Goal: Task Accomplishment & Management: Use online tool/utility

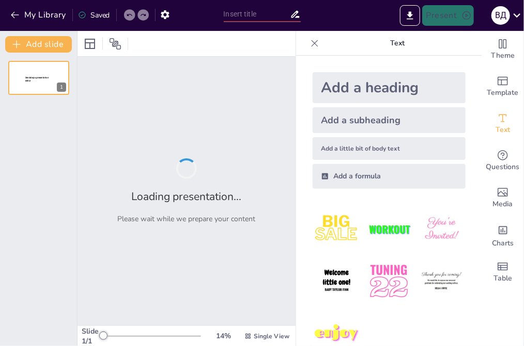
type input "Відповідальність за порушення правил у громадських місцях: Законодавчий аспект"
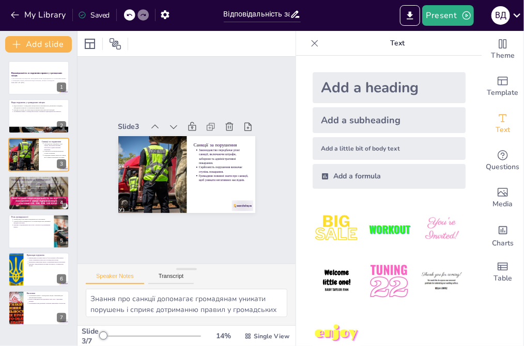
type textarea "Порушення в громадських місцях можуть мати різні форми, і важливо їх усвідомлюв…"
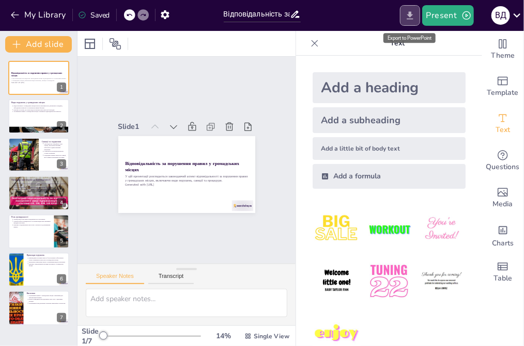
click at [409, 12] on icon "Export to PowerPoint" at bounding box center [409, 15] width 11 height 11
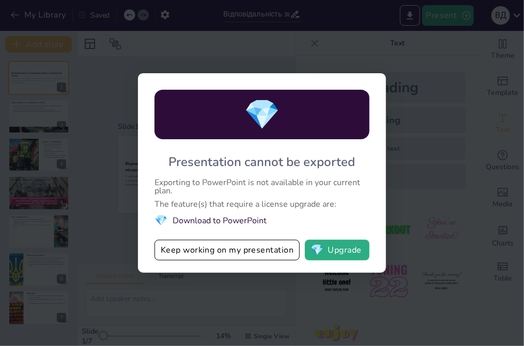
click at [453, 46] on div "💎 Presentation cannot be exported Exporting to PowerPoint is not available in y…" at bounding box center [262, 173] width 524 height 346
click at [396, 208] on div "💎 Presentation cannot be exported Exporting to PowerPoint is not available in y…" at bounding box center [262, 173] width 524 height 346
click at [280, 243] on button "Keep working on my presentation" at bounding box center [226, 250] width 145 height 21
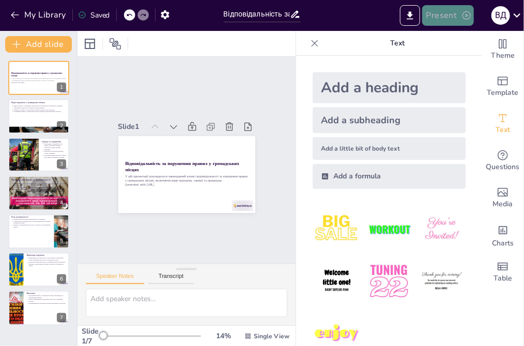
click at [448, 12] on button "Present" at bounding box center [448, 15] width 52 height 21
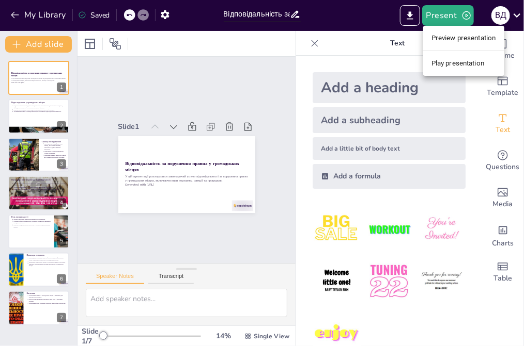
click at [463, 40] on li "Preview presentation" at bounding box center [463, 38] width 81 height 17
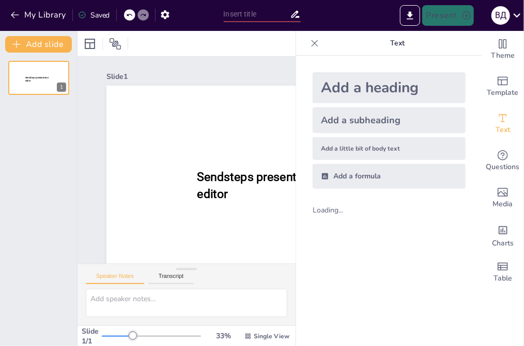
type input "Відповідальність за порушення правил у громадських місцях: Законодавчий аспект"
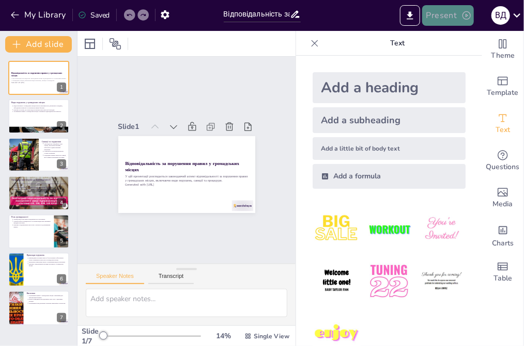
click at [449, 19] on button "Present" at bounding box center [448, 15] width 52 height 21
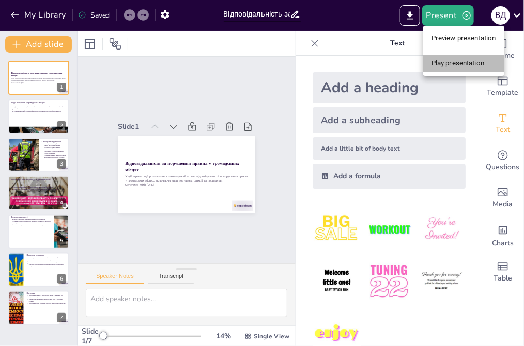
click at [455, 62] on li "Play presentation" at bounding box center [463, 63] width 81 height 17
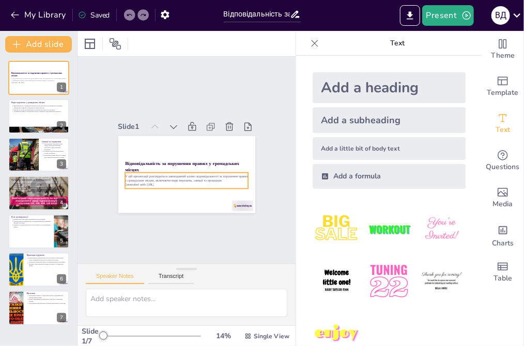
click at [153, 183] on div "У цій презентації розглядається законодавчий аспект відповідальності за порушен…" at bounding box center [186, 181] width 123 height 16
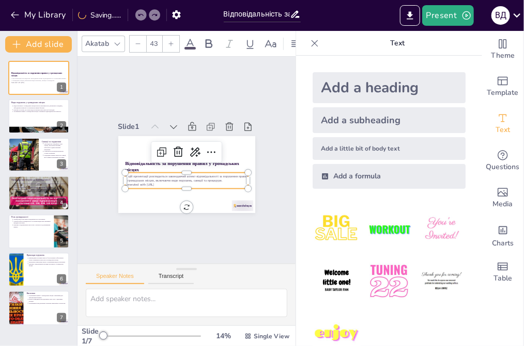
click at [151, 183] on p "Generated with Sendsteps.ai" at bounding box center [186, 185] width 123 height 4
click at [205, 146] on icon at bounding box center [211, 152] width 12 height 12
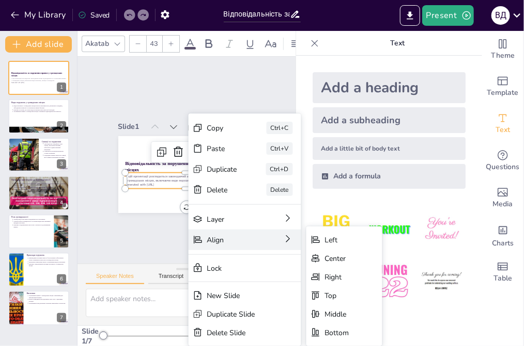
scroll to position [49, 0]
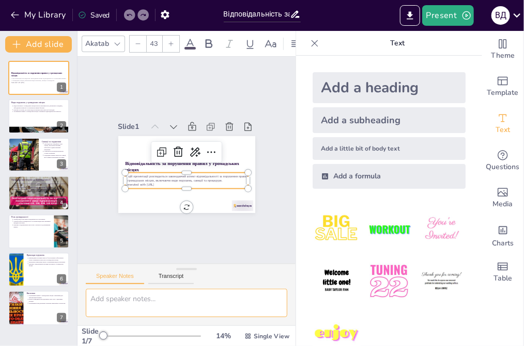
click at [152, 289] on textarea at bounding box center [186, 303] width 201 height 28
click at [152, 183] on p "Generated with Sendsteps.ai" at bounding box center [186, 185] width 123 height 4
click at [156, 183] on p "Generated with Sendsteps.ai" at bounding box center [186, 185] width 123 height 4
click at [151, 183] on p "Generated with Sendsteps.ai" at bounding box center [186, 185] width 123 height 4
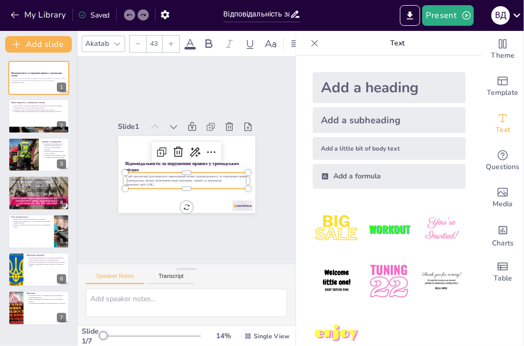
click at [155, 183] on p "Generated with Sendsteps.ai" at bounding box center [186, 185] width 123 height 4
click at [382, 43] on p "Text" at bounding box center [397, 43] width 149 height 25
click at [309, 40] on icon at bounding box center [314, 43] width 10 height 10
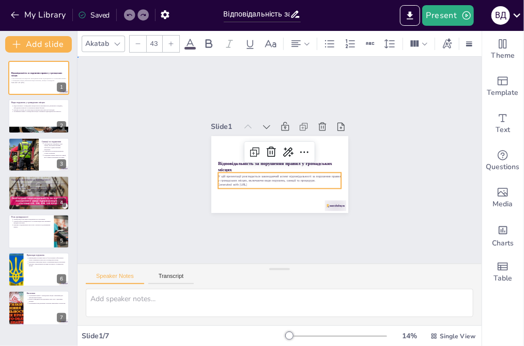
click at [383, 197] on div "Slide 1 Відповідальність за порушення правил у громадських місцях У цій презент…" at bounding box center [279, 160] width 404 height 207
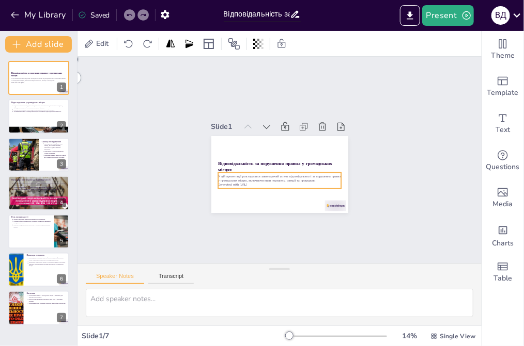
click at [286, 183] on p "Generated with Sendsteps.ai" at bounding box center [279, 185] width 123 height 4
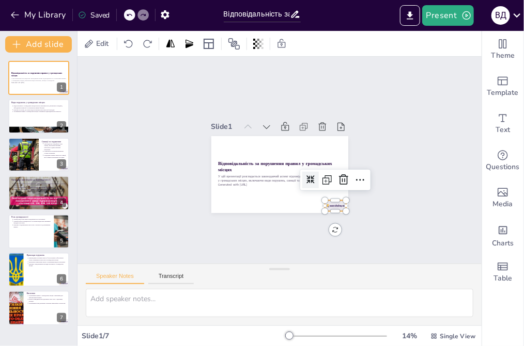
click at [331, 205] on div at bounding box center [334, 206] width 21 height 11
click at [337, 179] on icon at bounding box center [343, 180] width 12 height 12
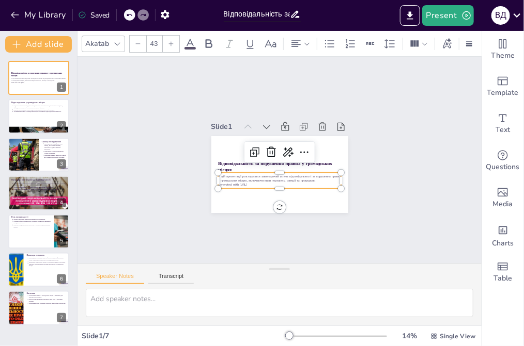
click at [237, 184] on div "Відповідальність за порушення правил у громадських місцях У цій презентації роз…" at bounding box center [279, 174] width 137 height 77
click at [248, 183] on p "Generated with Sendsteps.ai" at bounding box center [279, 185] width 123 height 4
click at [250, 183] on p "Generated with Sendsteps.ai" at bounding box center [279, 185] width 123 height 4
click at [244, 183] on p "Generated with Sendsteps.ai" at bounding box center [279, 185] width 123 height 4
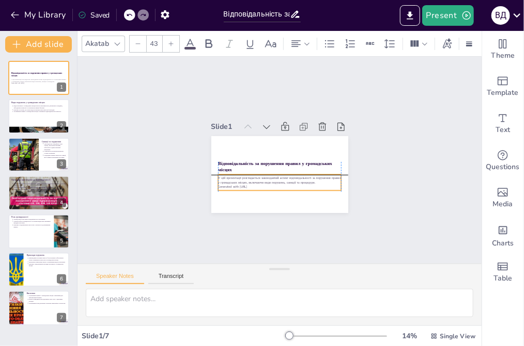
click at [314, 179] on p "У цій презентації розглядається законодавчий аспект відповідальності за порушен…" at bounding box center [279, 180] width 123 height 9
click at [265, 154] on icon at bounding box center [271, 154] width 12 height 12
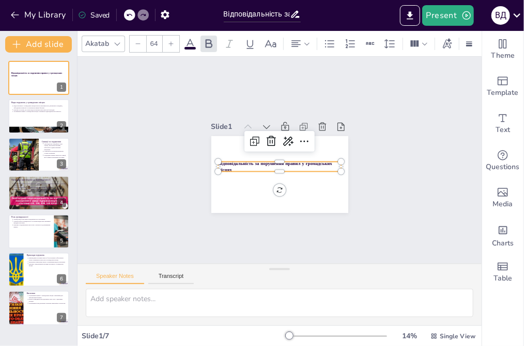
click at [279, 165] on p "Відповідальність за порушення правил у громадських місцях" at bounding box center [279, 167] width 123 height 13
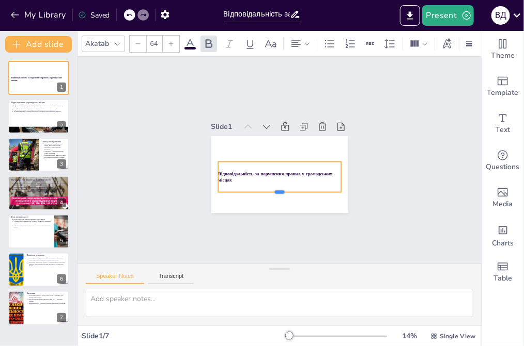
drag, startPoint x: 273, startPoint y: 169, endPoint x: 275, endPoint y: 189, distance: 20.8
click at [275, 193] on div at bounding box center [279, 197] width 123 height 8
click at [213, 172] on div at bounding box center [217, 177] width 8 height 30
click at [303, 40] on icon at bounding box center [306, 43] width 7 height 7
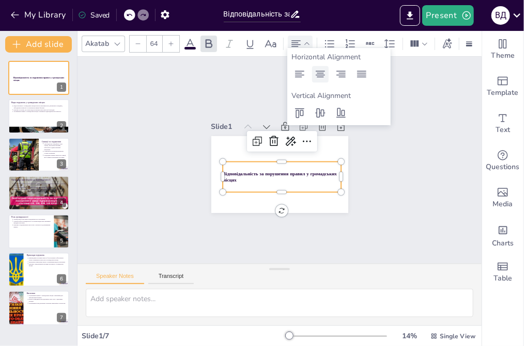
click at [317, 71] on icon at bounding box center [319, 74] width 9 height 7
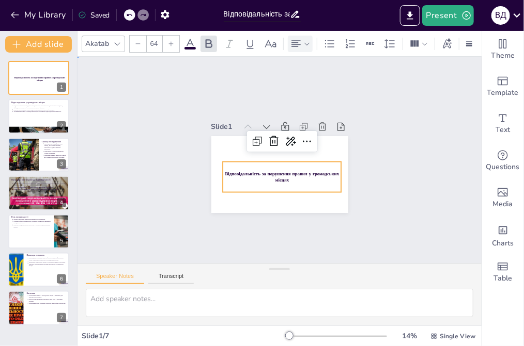
click at [372, 168] on div "Slide 1 Відповідальність за порушення правил у громадських місцях Slide 2 Види …" at bounding box center [279, 160] width 404 height 207
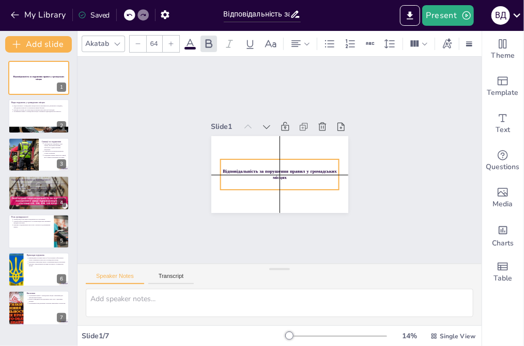
click at [294, 173] on p "Відповідальність за порушення правил у громадських місцях" at bounding box center [279, 174] width 118 height 13
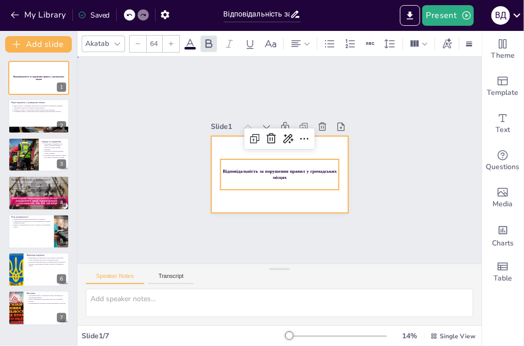
click at [299, 192] on div at bounding box center [279, 174] width 137 height 77
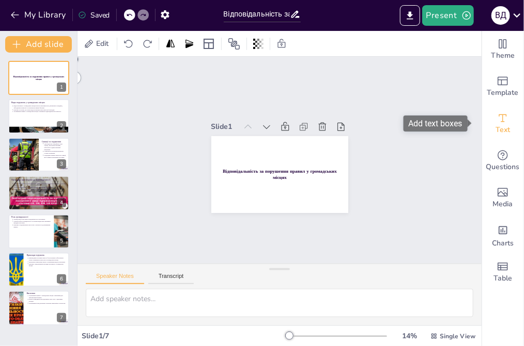
click at [496, 126] on span "Text" at bounding box center [502, 129] width 14 height 11
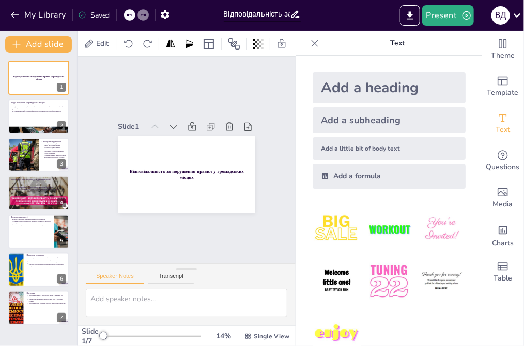
click at [374, 92] on div "Add a heading" at bounding box center [388, 87] width 153 height 31
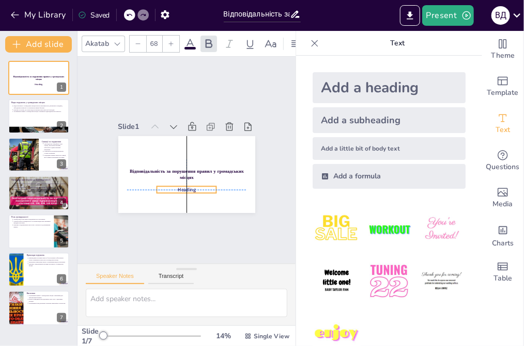
drag, startPoint x: 193, startPoint y: 171, endPoint x: 194, endPoint y: 186, distance: 14.5
click at [194, 186] on p "Heading" at bounding box center [186, 189] width 60 height 7
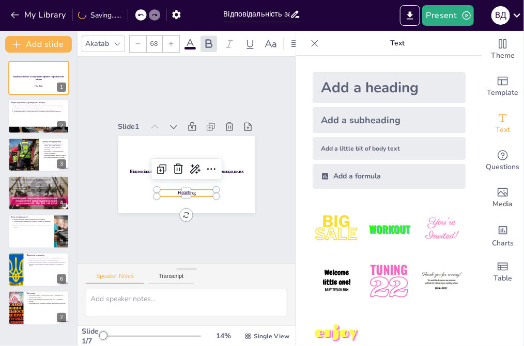
click at [190, 190] on p "Heading" at bounding box center [186, 193] width 60 height 7
click at [186, 190] on p "Heading" at bounding box center [186, 193] width 60 height 7
click at [183, 190] on span "Heading" at bounding box center [187, 193] width 18 height 7
click at [191, 190] on p "Heading" at bounding box center [186, 193] width 60 height 7
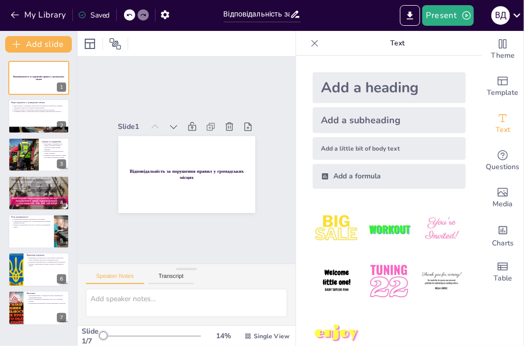
click at [248, 236] on div "Slide 1 Відповідальність за порушення правил у громадських місцях Slide 2 Види …" at bounding box center [186, 160] width 218 height 207
click at [19, 127] on div at bounding box center [39, 130] width 62 height 27
type textarea "Порушення в громадських місцях можуть мати різні форми, і важливо їх усвідомлюв…"
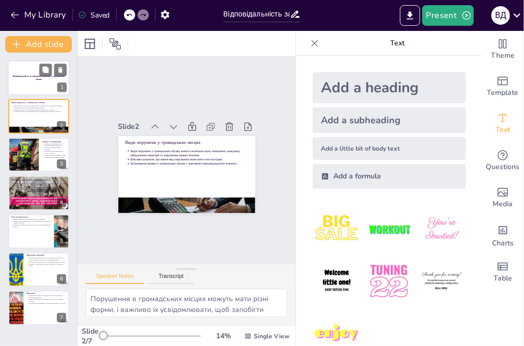
click at [27, 70] on div at bounding box center [39, 77] width 62 height 35
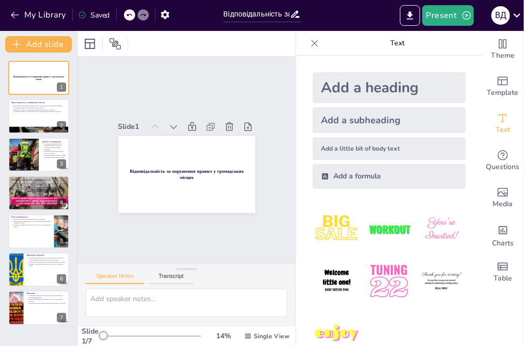
click at [449, 4] on div "Present В Д" at bounding box center [415, 15] width 218 height 31
click at [455, 18] on button "Present" at bounding box center [448, 15] width 52 height 21
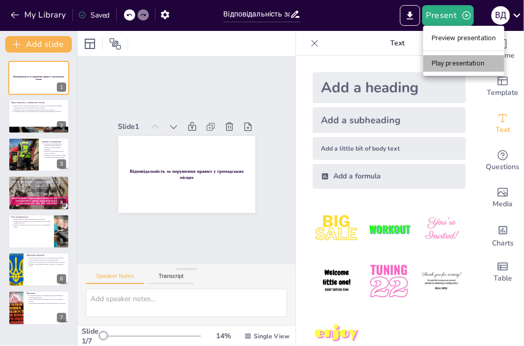
click at [453, 62] on li "Play presentation" at bounding box center [463, 63] width 81 height 17
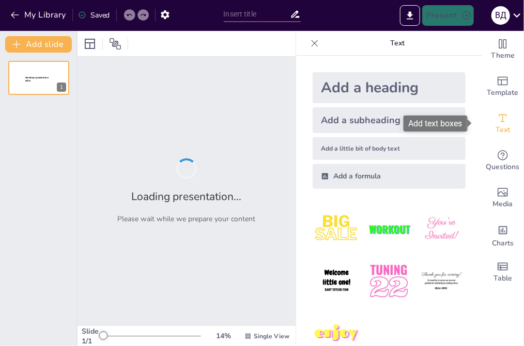
type input "Відповідальність за порушення правил у громадських місцях: Законодавчий аспект"
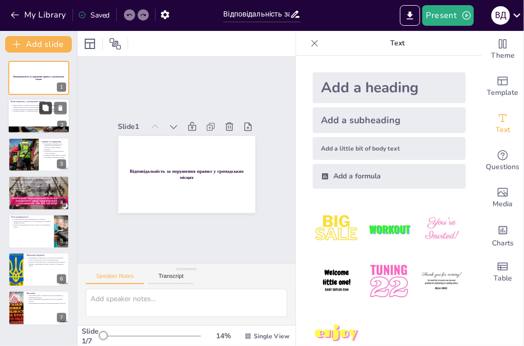
click at [44, 114] on button at bounding box center [45, 108] width 12 height 12
type textarea "Порушення в громадських місцях можуть мати різні форми, і важливо їх усвідомлюв…"
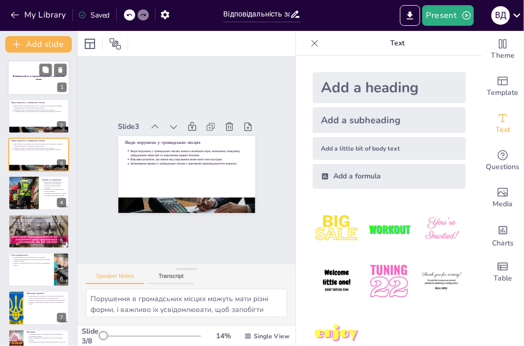
click at [33, 77] on strong "Відповідальність за порушення правил у громадських місцях" at bounding box center [39, 78] width 52 height 6
